Goal: Navigation & Orientation: Find specific page/section

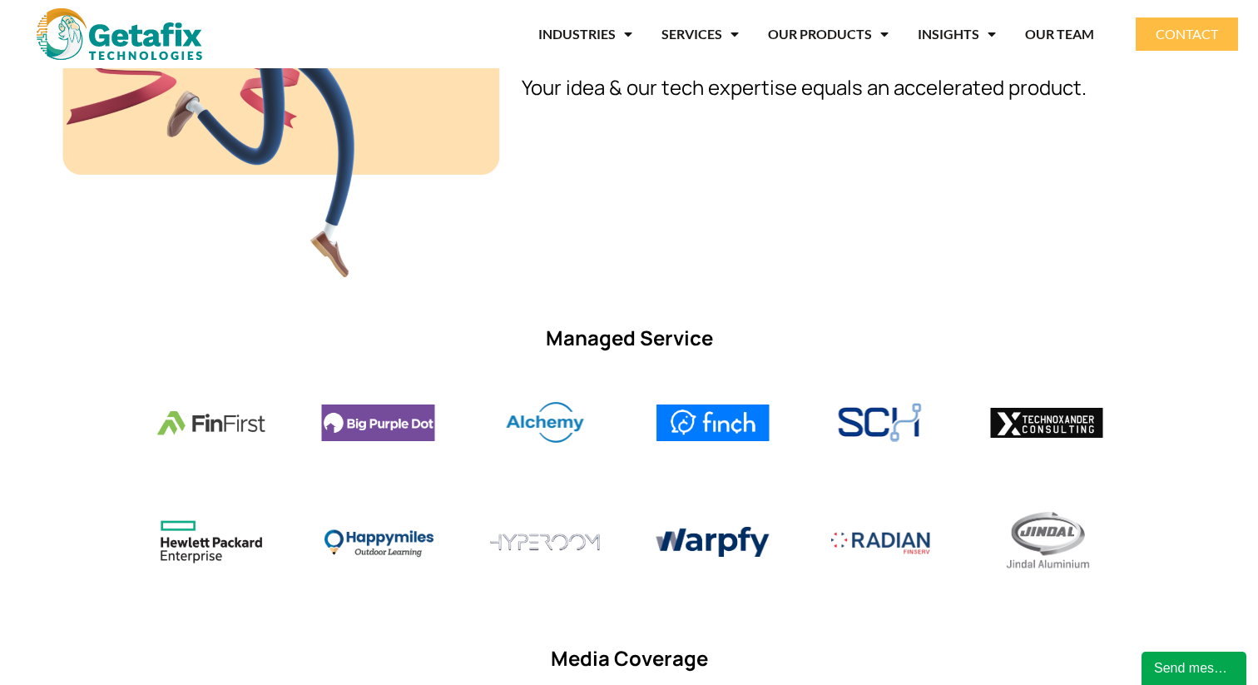
scroll to position [1009, 0]
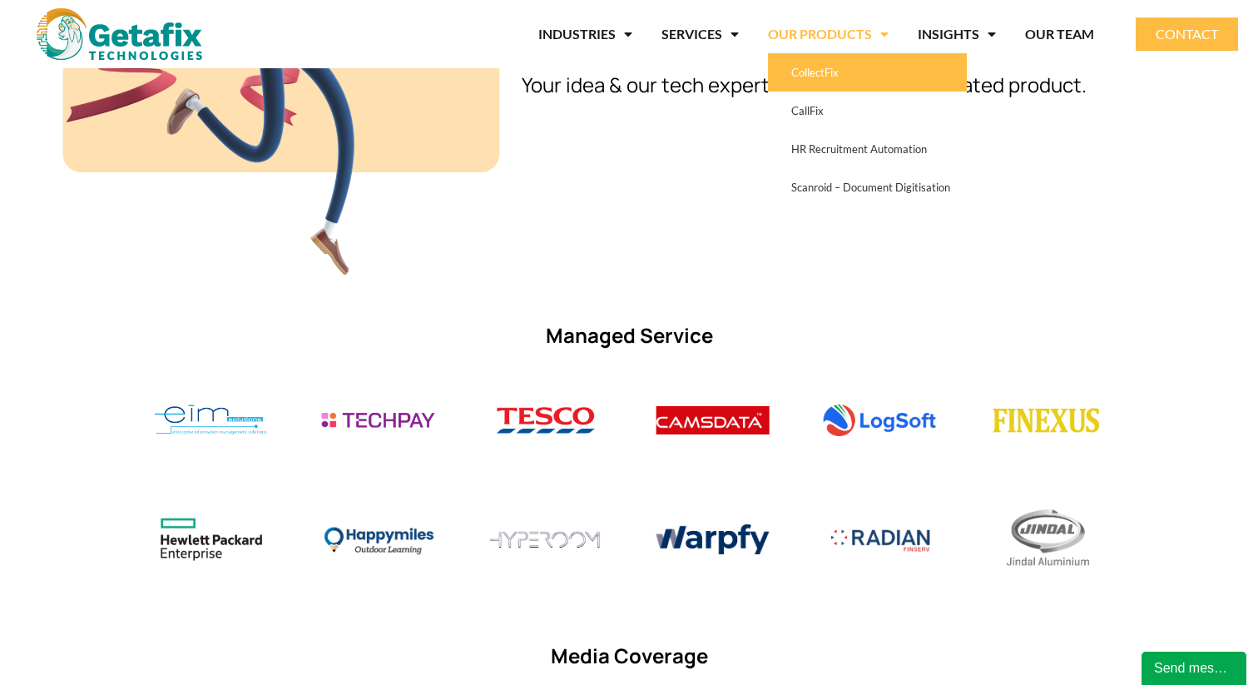
click at [844, 69] on link "CollectFix" at bounding box center [867, 72] width 199 height 38
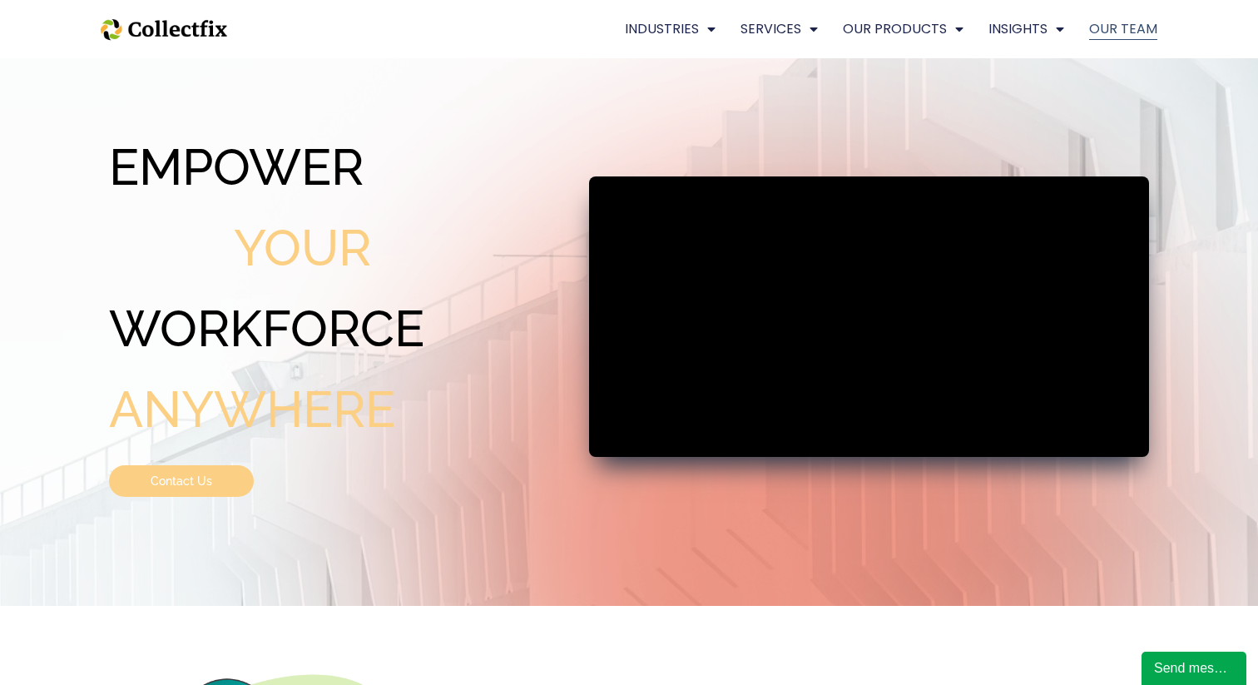
click at [1124, 28] on link "OUR TEAM" at bounding box center [1123, 29] width 68 height 22
click at [1123, 27] on link "OUR TEAM" at bounding box center [1123, 29] width 68 height 22
click at [1106, 34] on link "OUR TEAM" at bounding box center [1123, 29] width 68 height 22
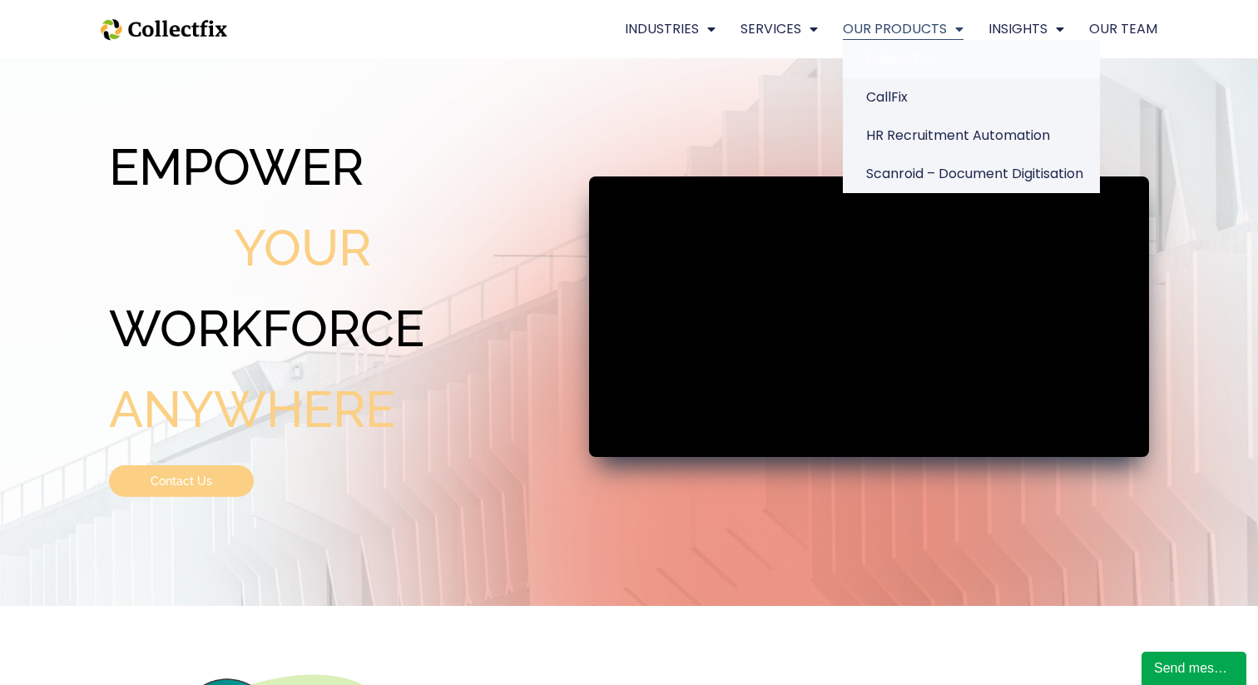
click at [874, 33] on link "OUR PRODUCTS" at bounding box center [903, 29] width 121 height 22
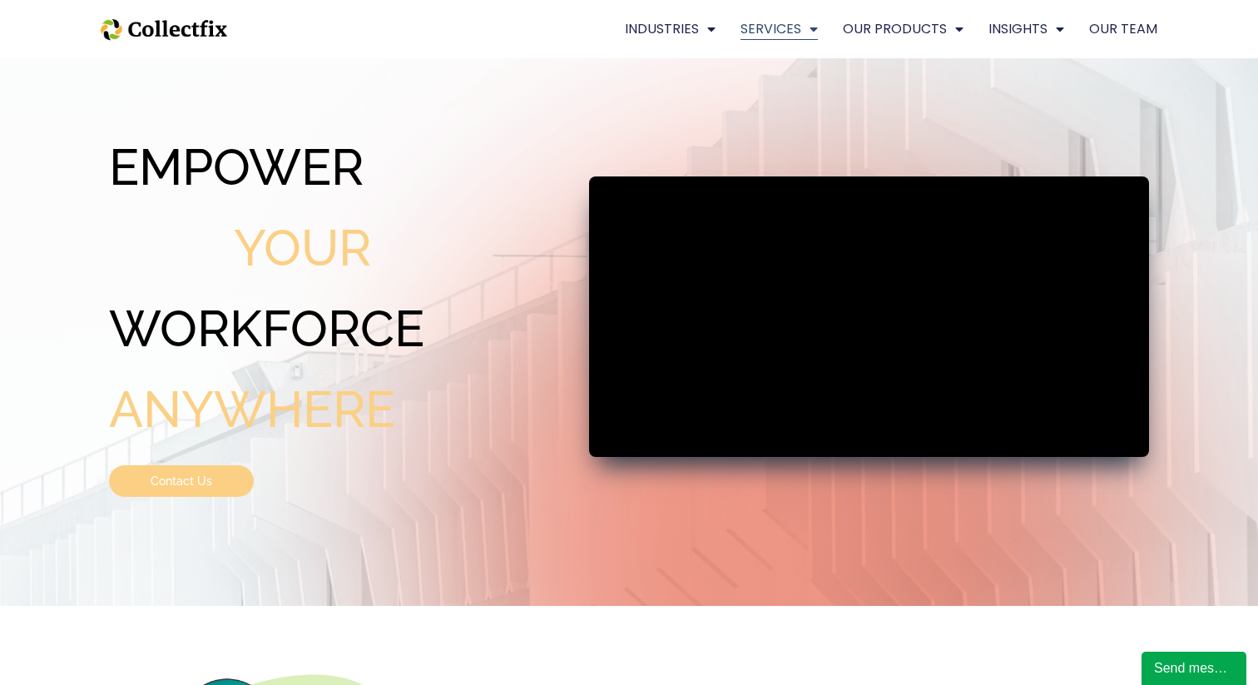
click at [766, 34] on link "SERVICES" at bounding box center [778, 29] width 77 height 22
click at [670, 22] on link "INDUSTRIES" at bounding box center [670, 29] width 91 height 22
click at [193, 35] on img at bounding box center [164, 30] width 126 height 36
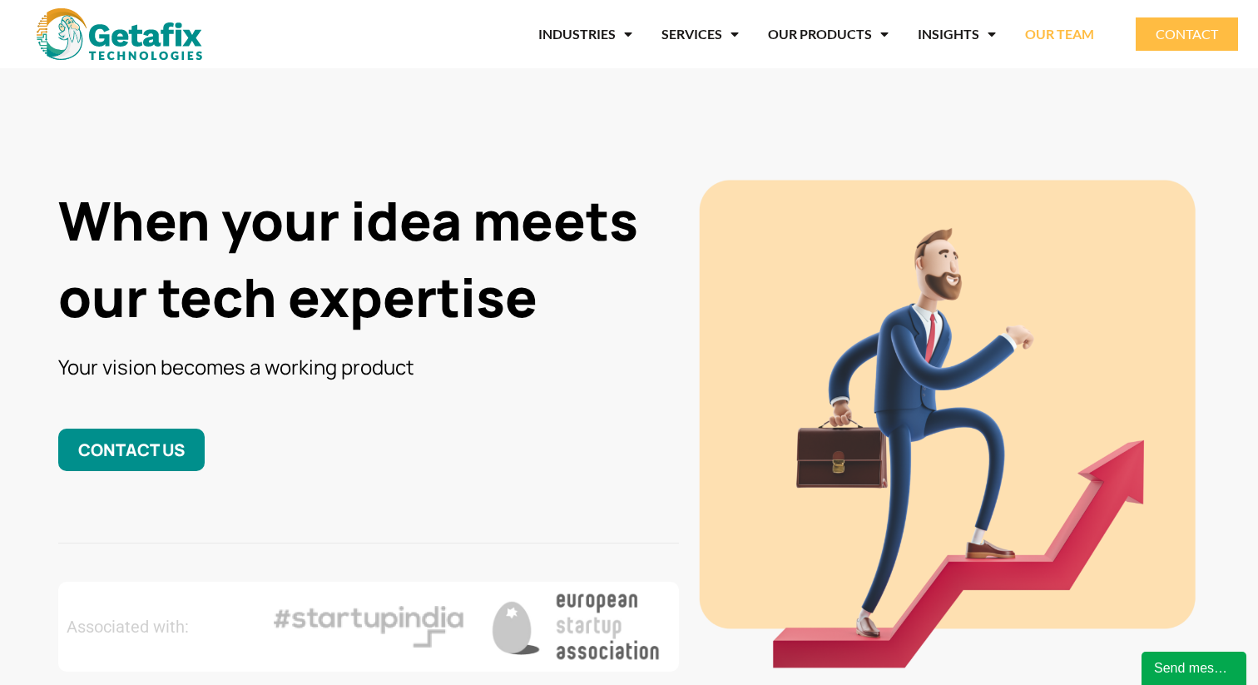
click at [1061, 32] on link "OUR TEAM" at bounding box center [1059, 34] width 69 height 38
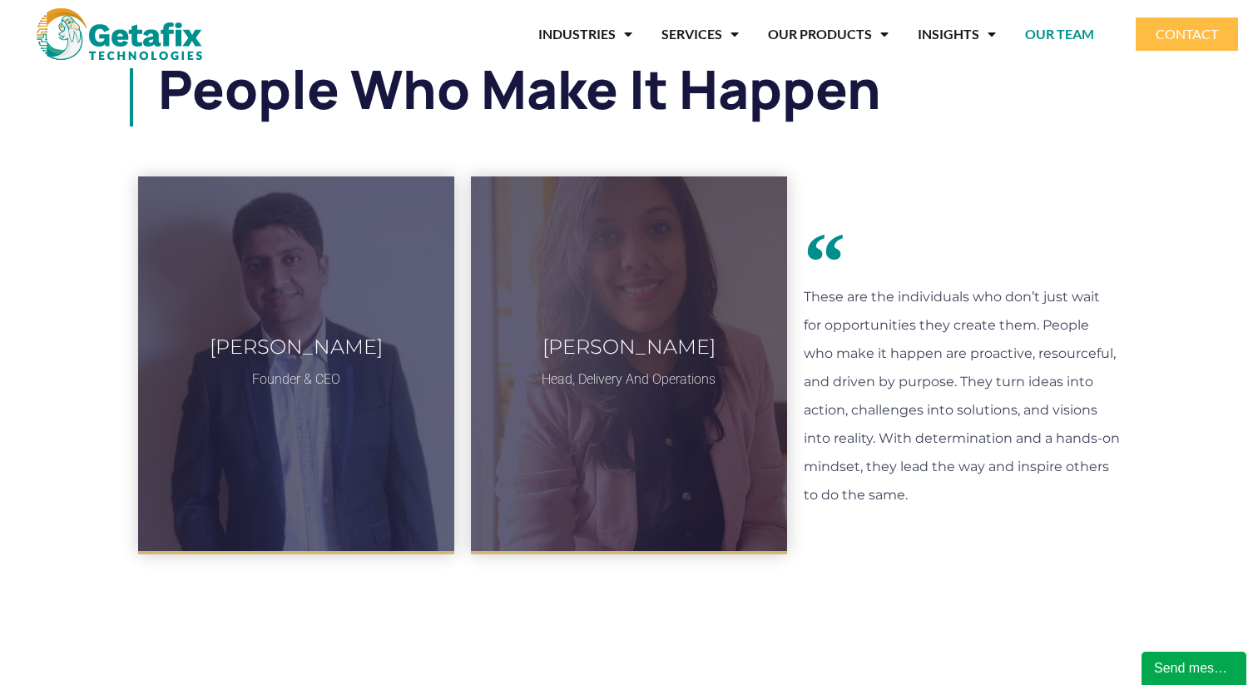
scroll to position [62, 0]
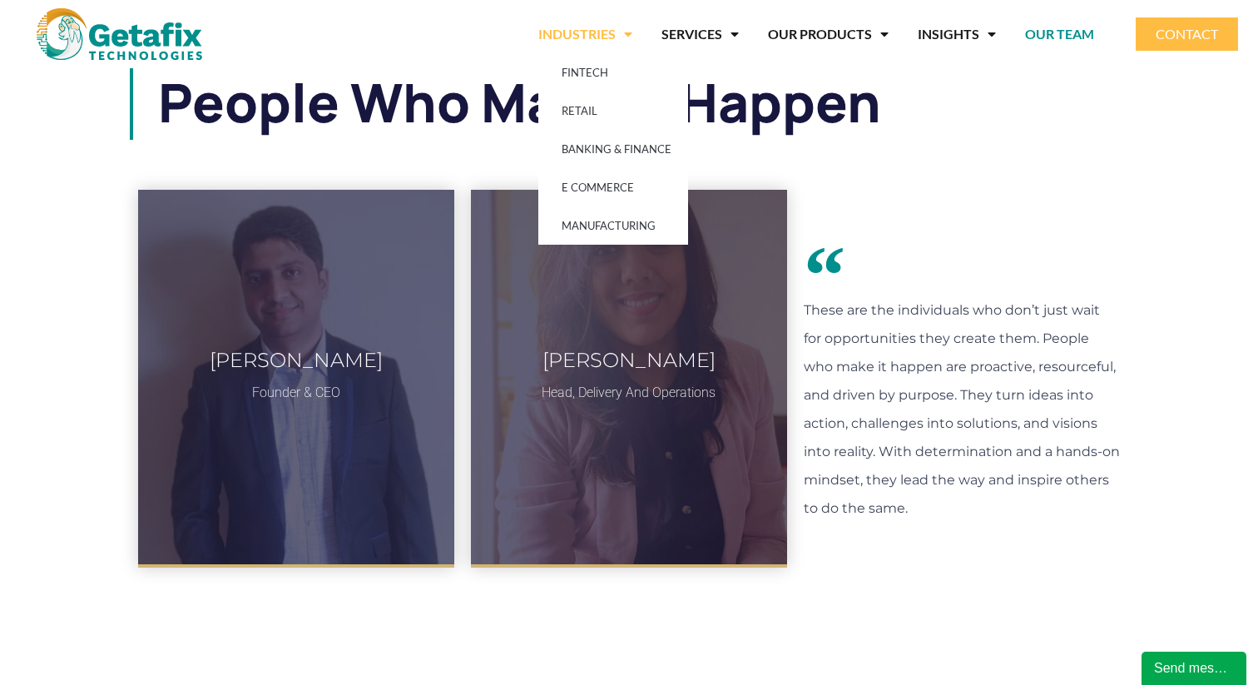
click at [128, 44] on img at bounding box center [120, 34] width 166 height 52
